Goal: Information Seeking & Learning: Find specific fact

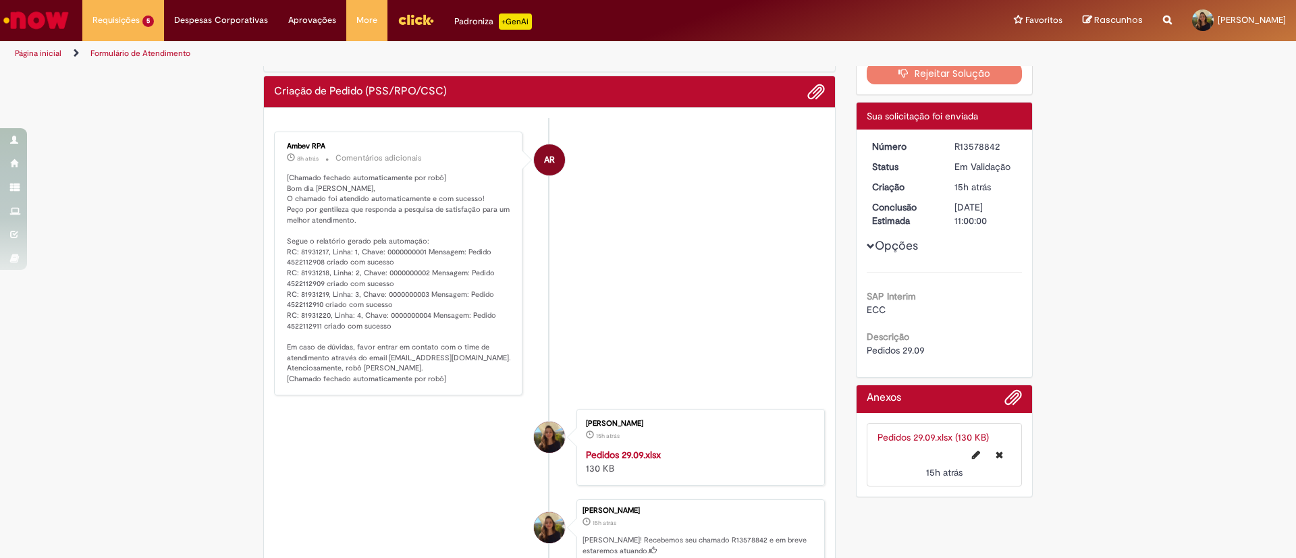
scroll to position [101, 0]
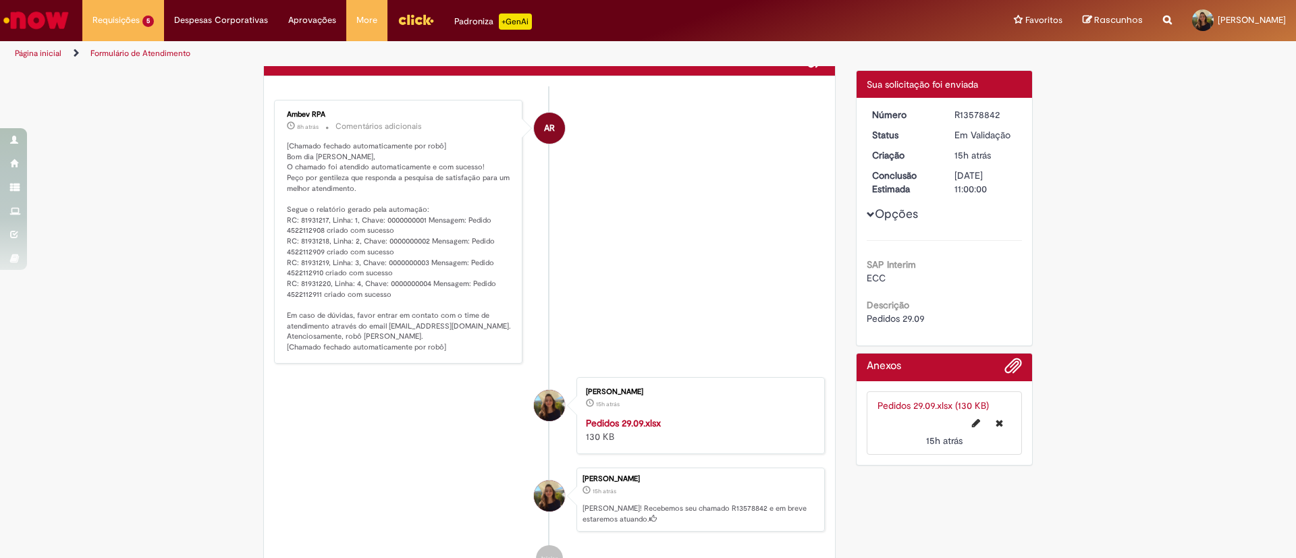
click at [293, 227] on p "[Chamado fechado automaticamente por robô] Bom dia Lara Moccio Breim Solera, O …" at bounding box center [399, 247] width 225 height 212
copy p "4522112908"
click at [287, 248] on p "[Chamado fechado automaticamente por robô] Bom dia Lara Moccio Breim Solera, O …" at bounding box center [399, 247] width 225 height 212
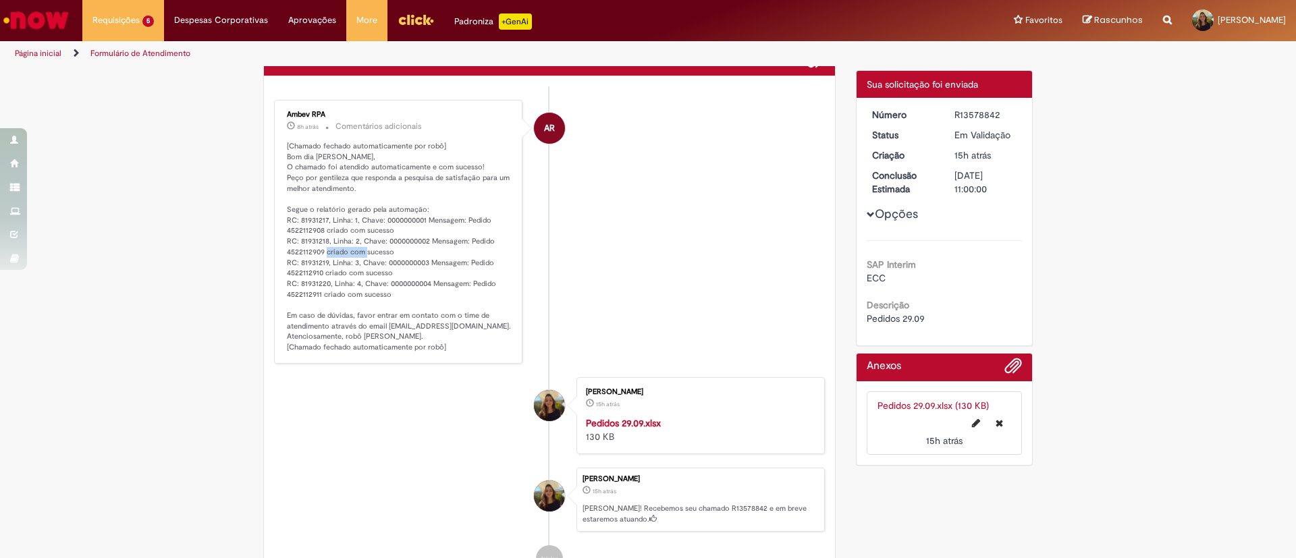
copy p "4522112909"
click at [292, 275] on p "[Chamado fechado automaticamente por robô] Bom dia Lara Moccio Breim Solera, O …" at bounding box center [399, 247] width 225 height 212
copy p "4522112910"
click at [306, 292] on p "[Chamado fechado automaticamente por robô] Bom dia Lara Moccio Breim Solera, O …" at bounding box center [399, 247] width 225 height 212
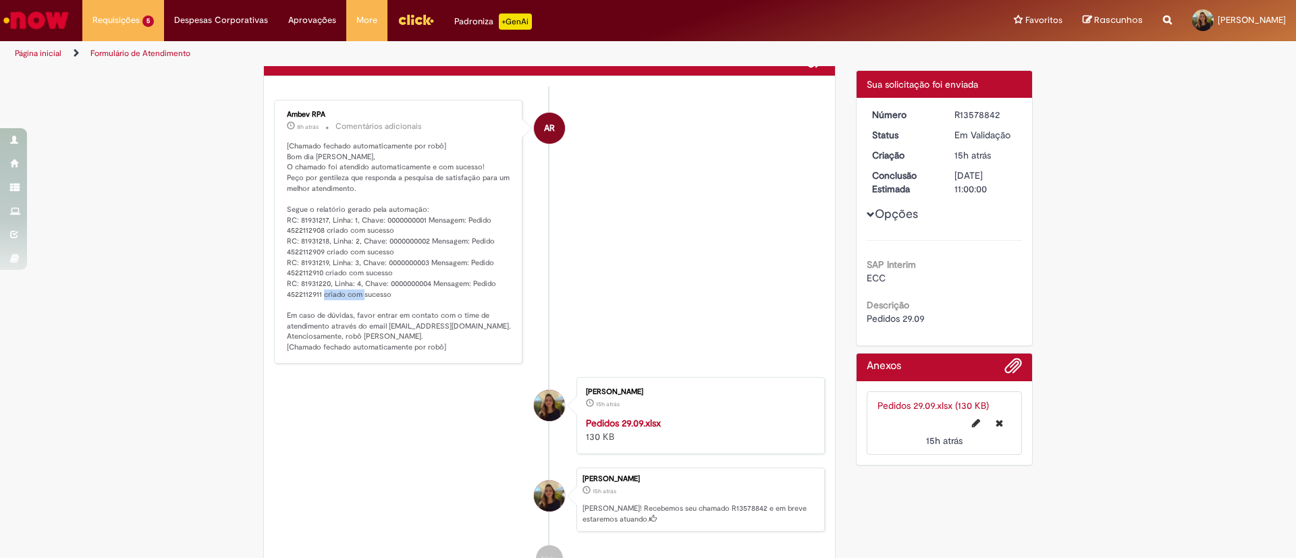
click at [306, 292] on p "[Chamado fechado automaticamente por robô] Bom dia Lara Moccio Breim Solera, O …" at bounding box center [399, 247] width 225 height 212
copy p "4522112911"
